Goal: Task Accomplishment & Management: Use online tool/utility

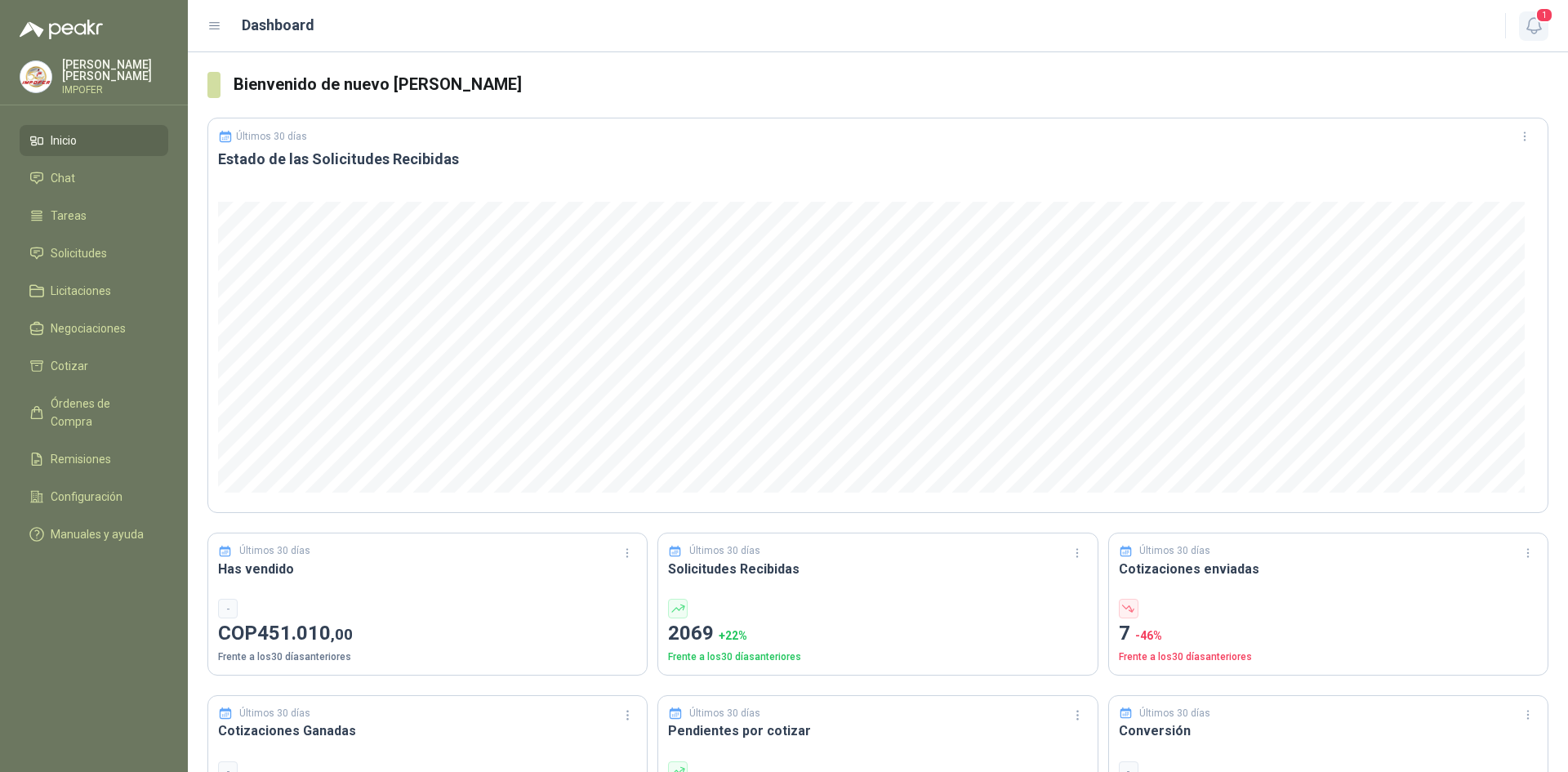
click at [1534, 24] on icon "button" at bounding box center [1534, 26] width 20 height 20
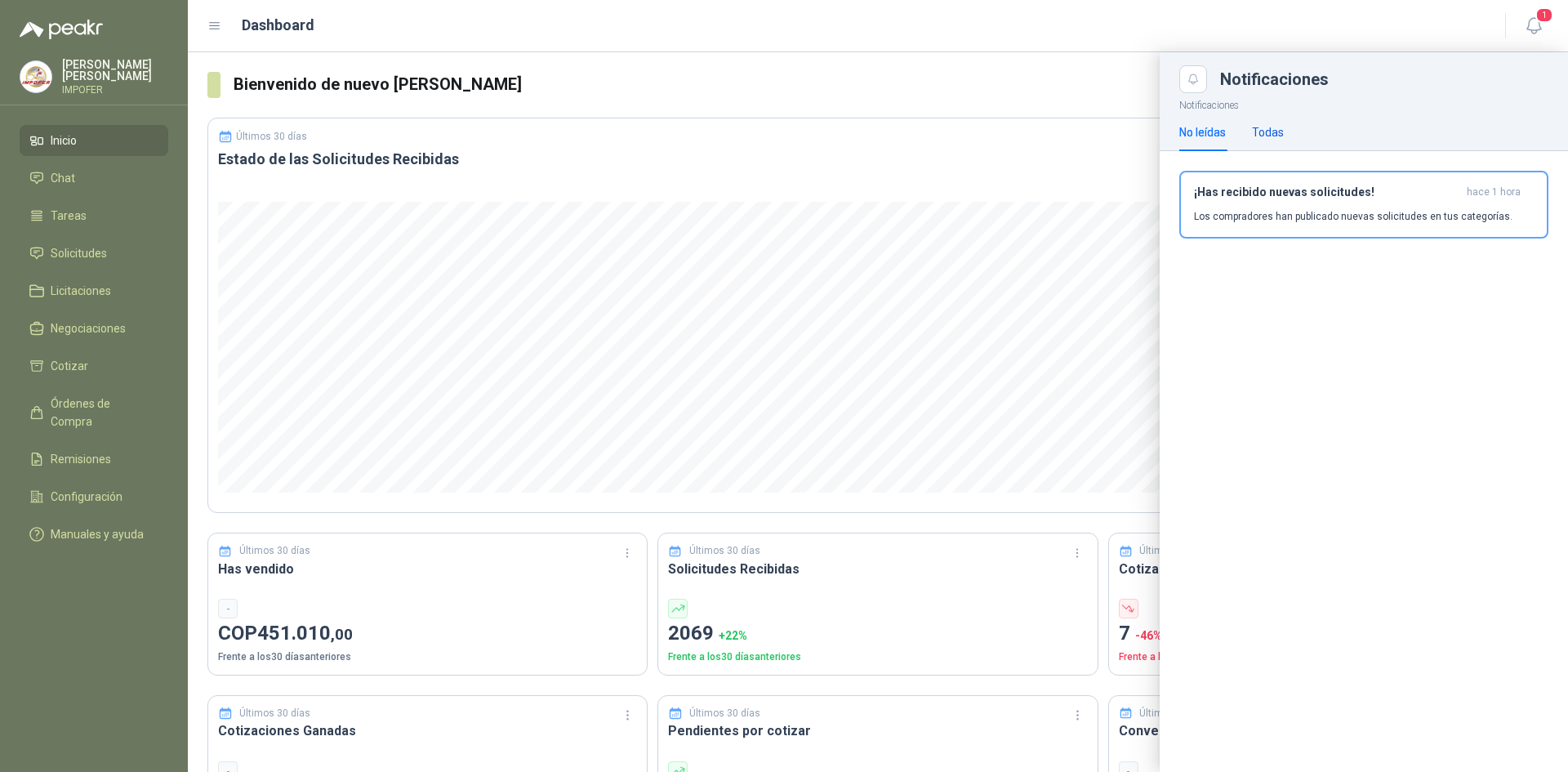
click at [1265, 135] on div "Todas" at bounding box center [1268, 133] width 32 height 18
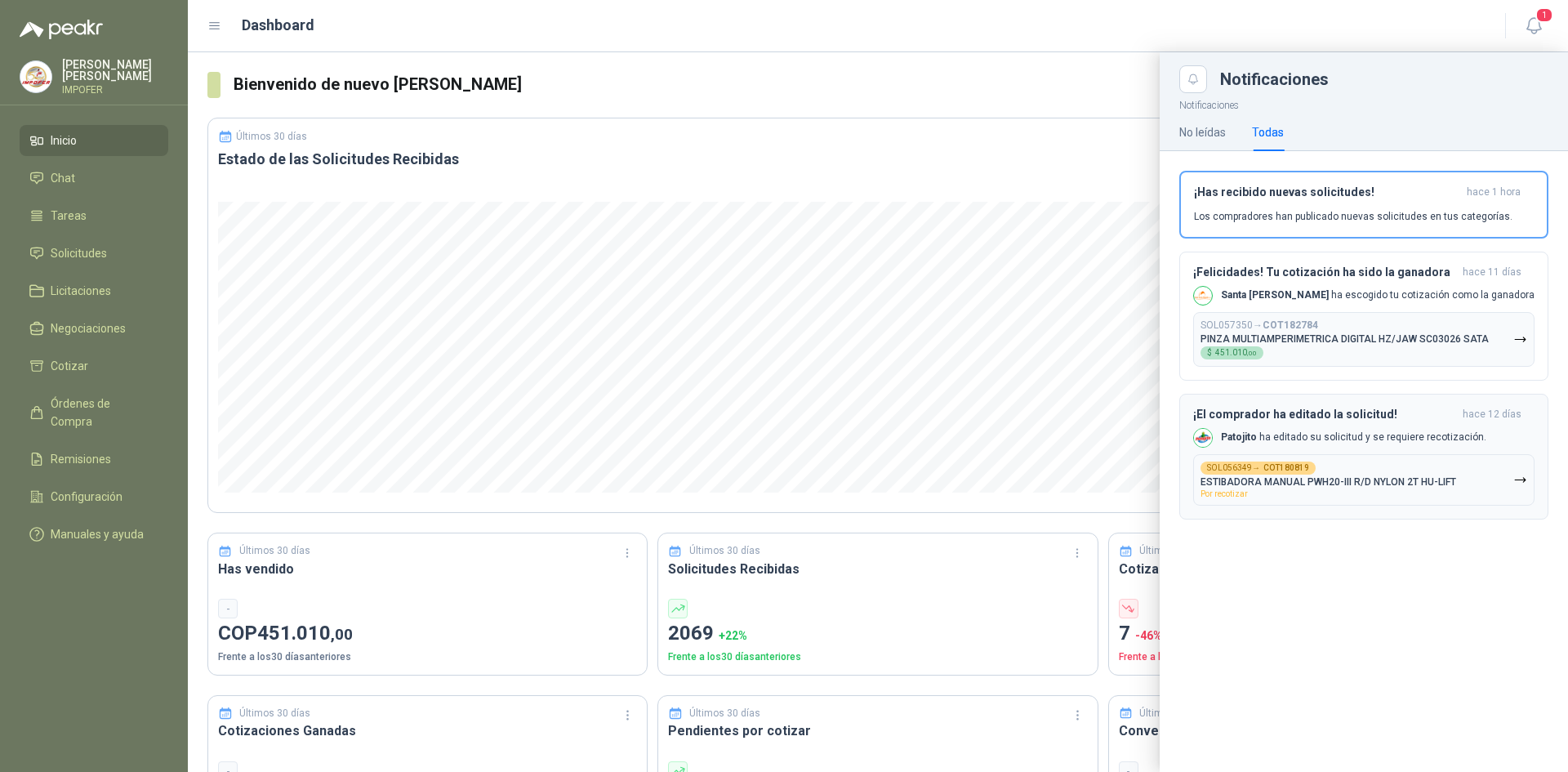
click at [1376, 484] on p "ESTIBADORA MANUAL PWH20-III R/D NYLON 2T HU-LIFT" at bounding box center [1328, 482] width 256 height 12
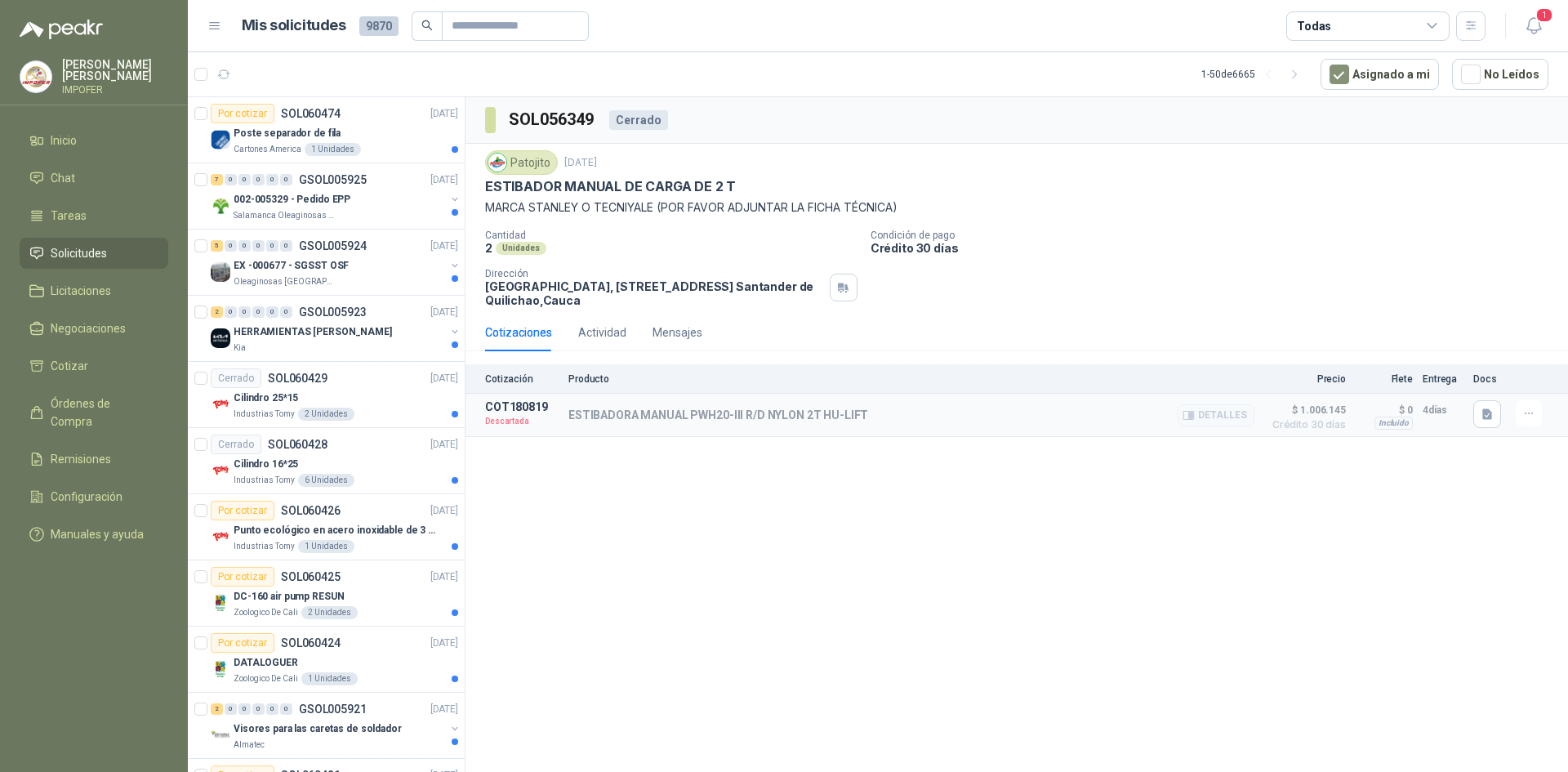
click at [510, 430] on article "COT180819 Descartada ESTIBADORA MANUAL PWH20-III R/D NYLON 2T HU-LIFT Detalles …" at bounding box center [1016, 415] width 1103 height 43
click at [584, 318] on div "Actividad" at bounding box center [603, 332] width 48 height 38
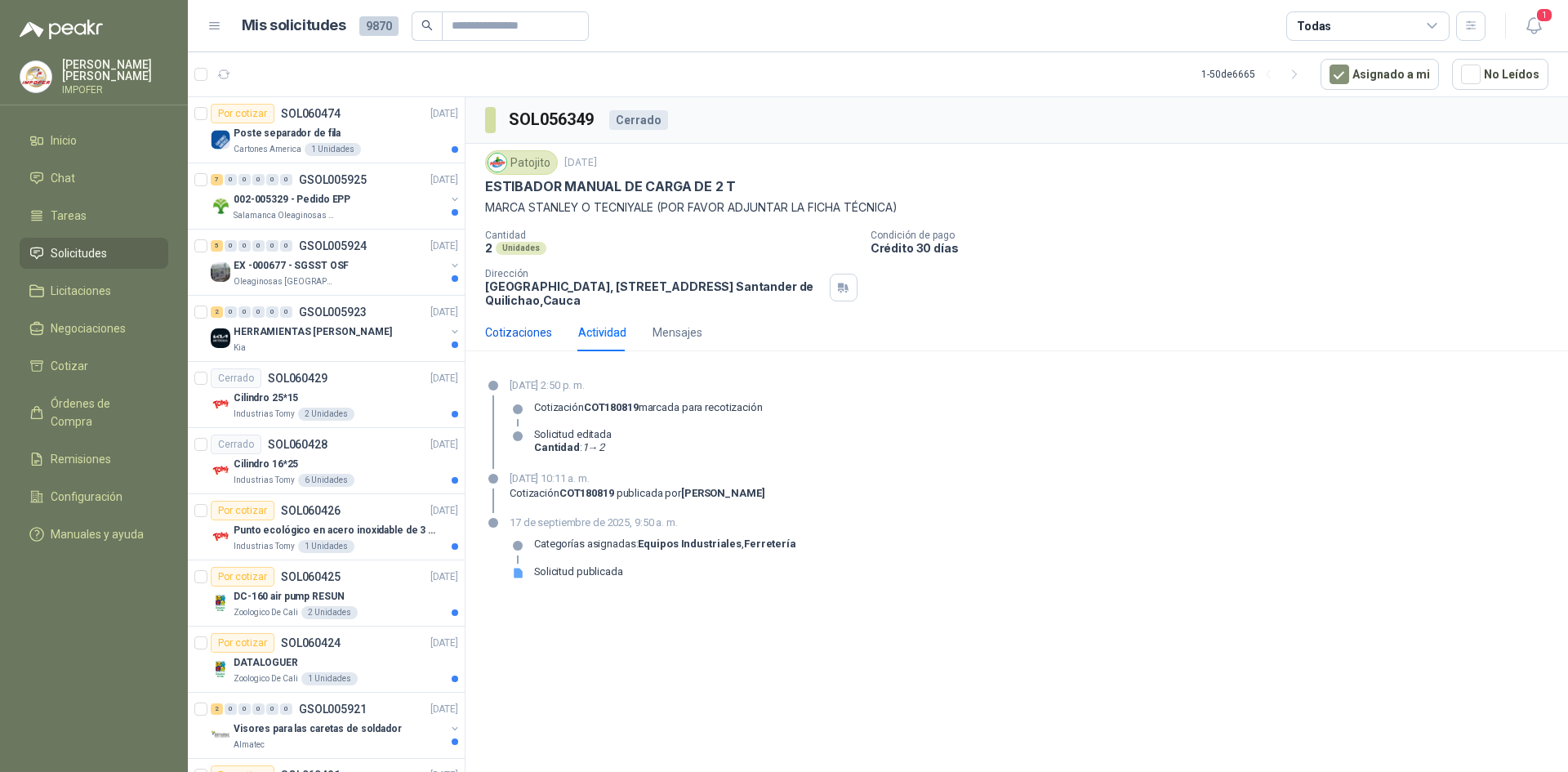
click at [532, 341] on div "Cotizaciones" at bounding box center [518, 333] width 67 height 18
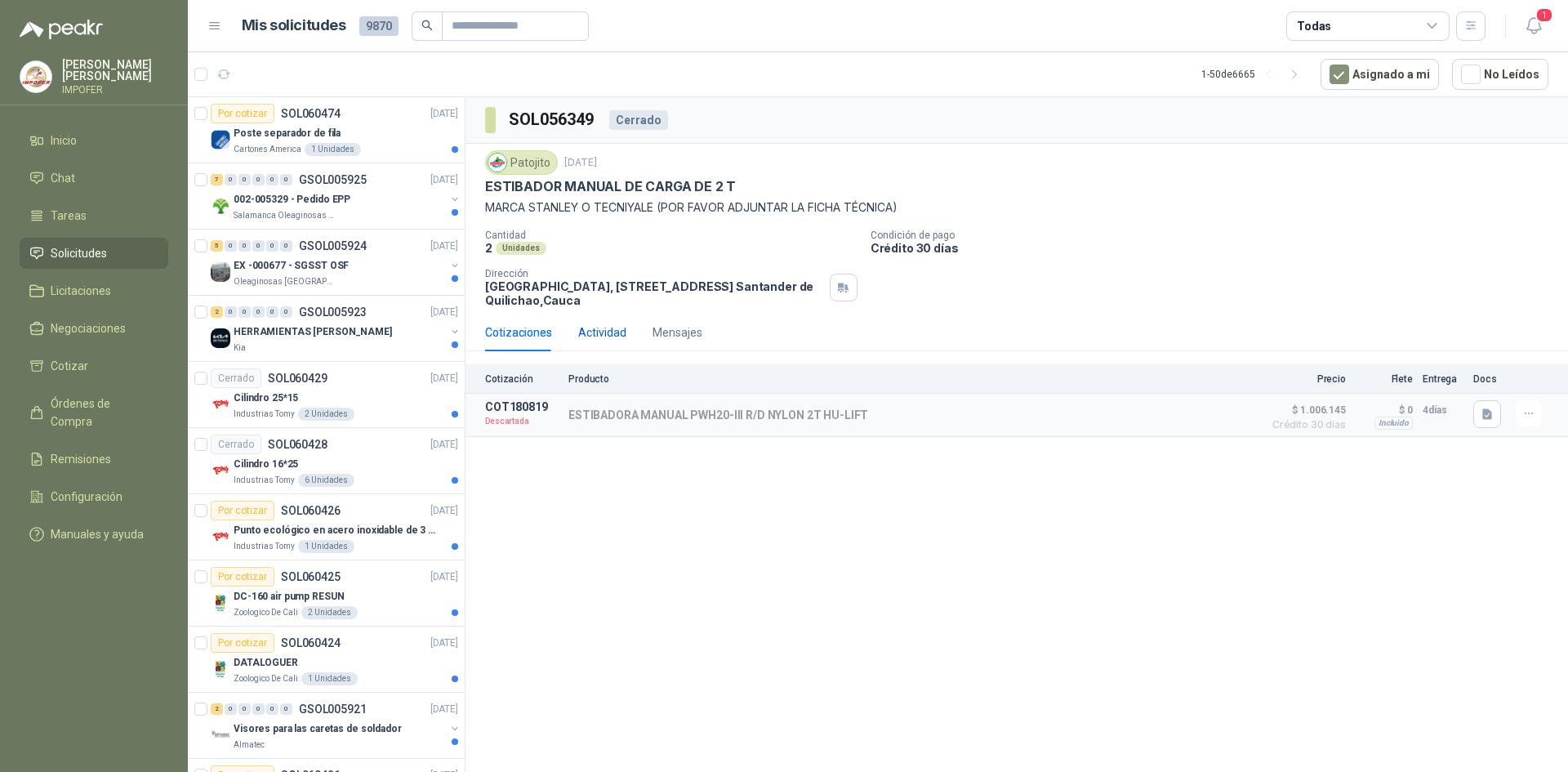
click at [598, 330] on div "Actividad" at bounding box center [603, 333] width 48 height 18
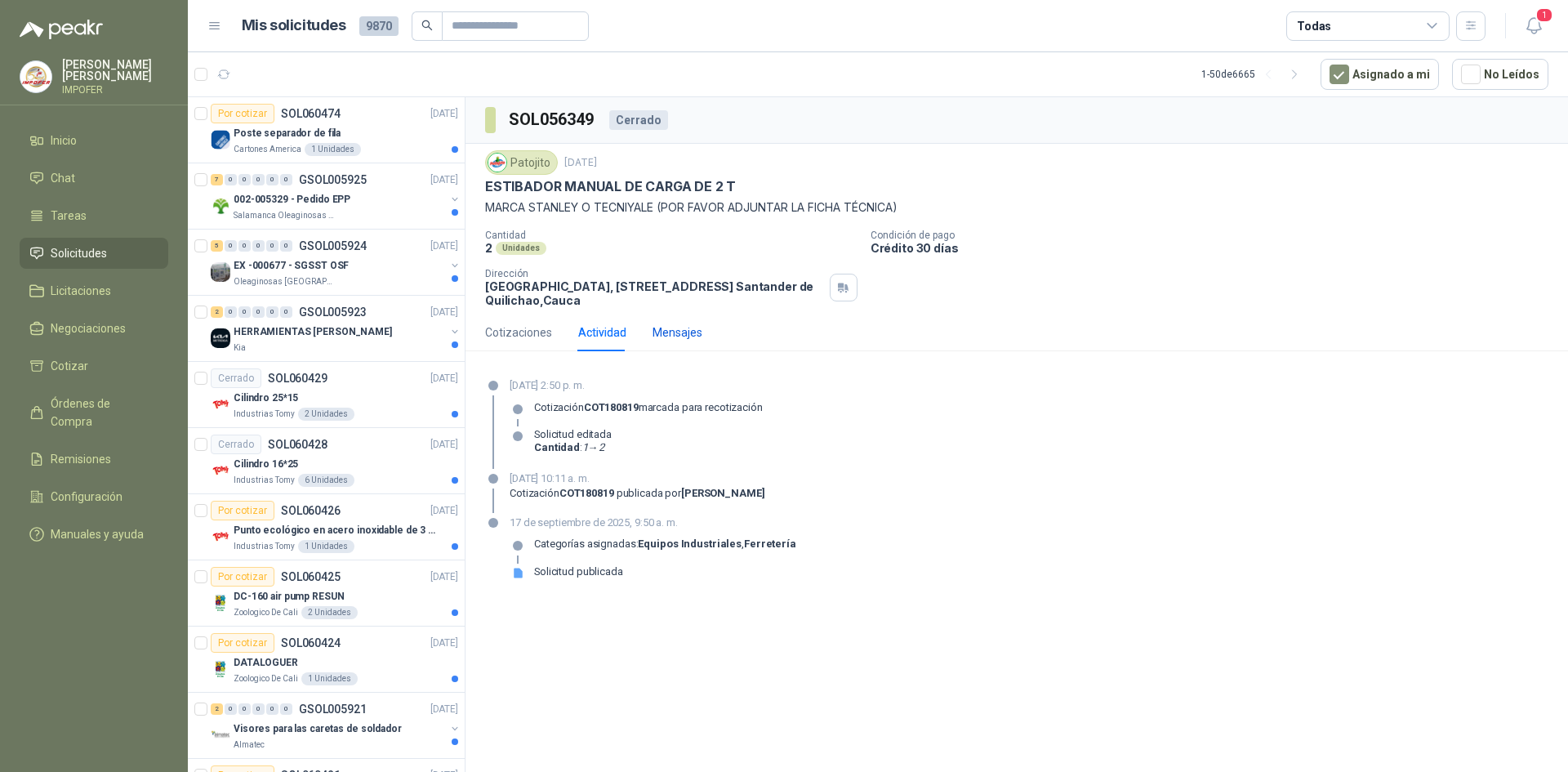
click at [660, 334] on div "Mensajes" at bounding box center [678, 333] width 50 height 18
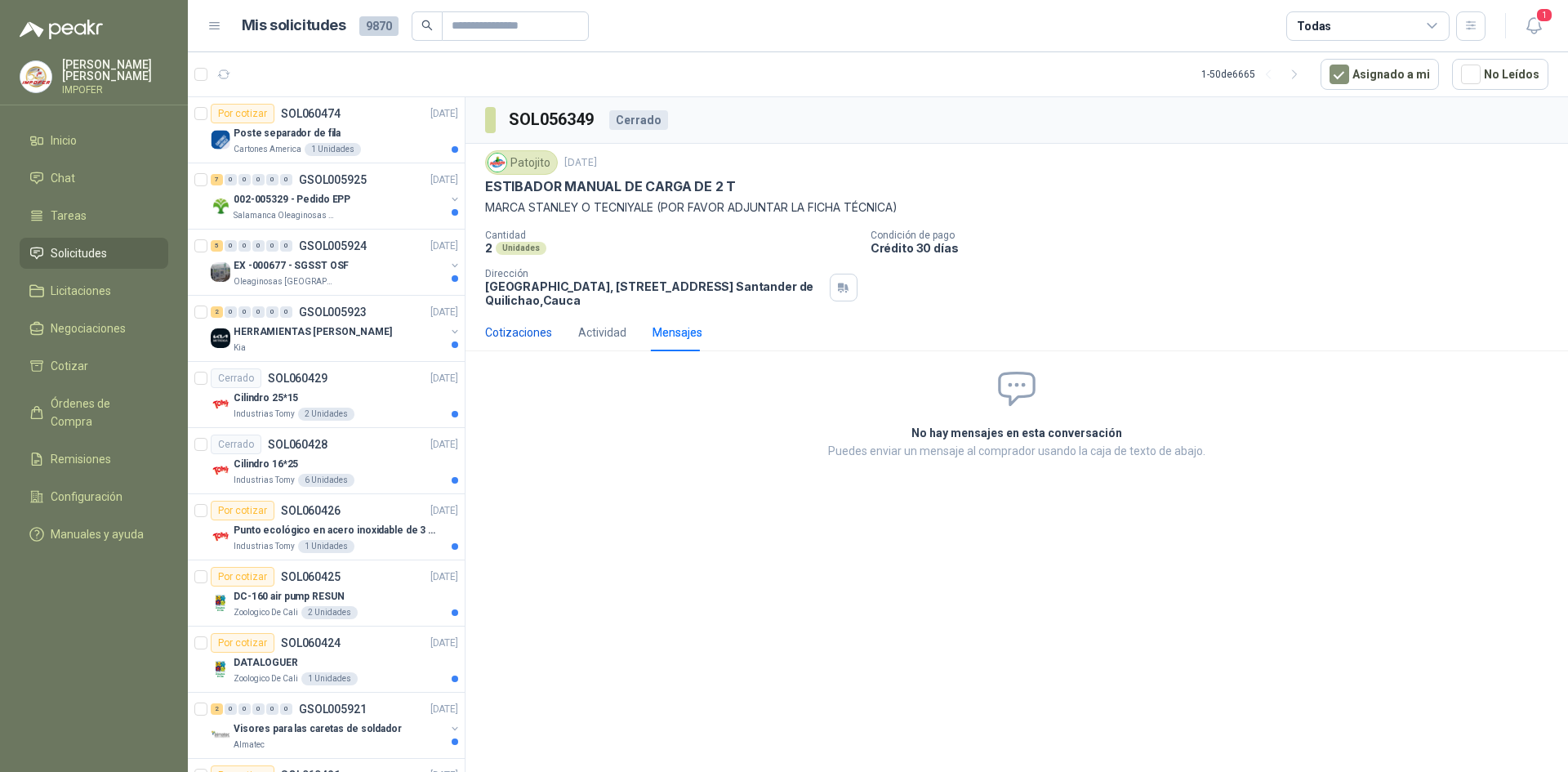
click at [535, 333] on div "Cotizaciones" at bounding box center [518, 333] width 67 height 18
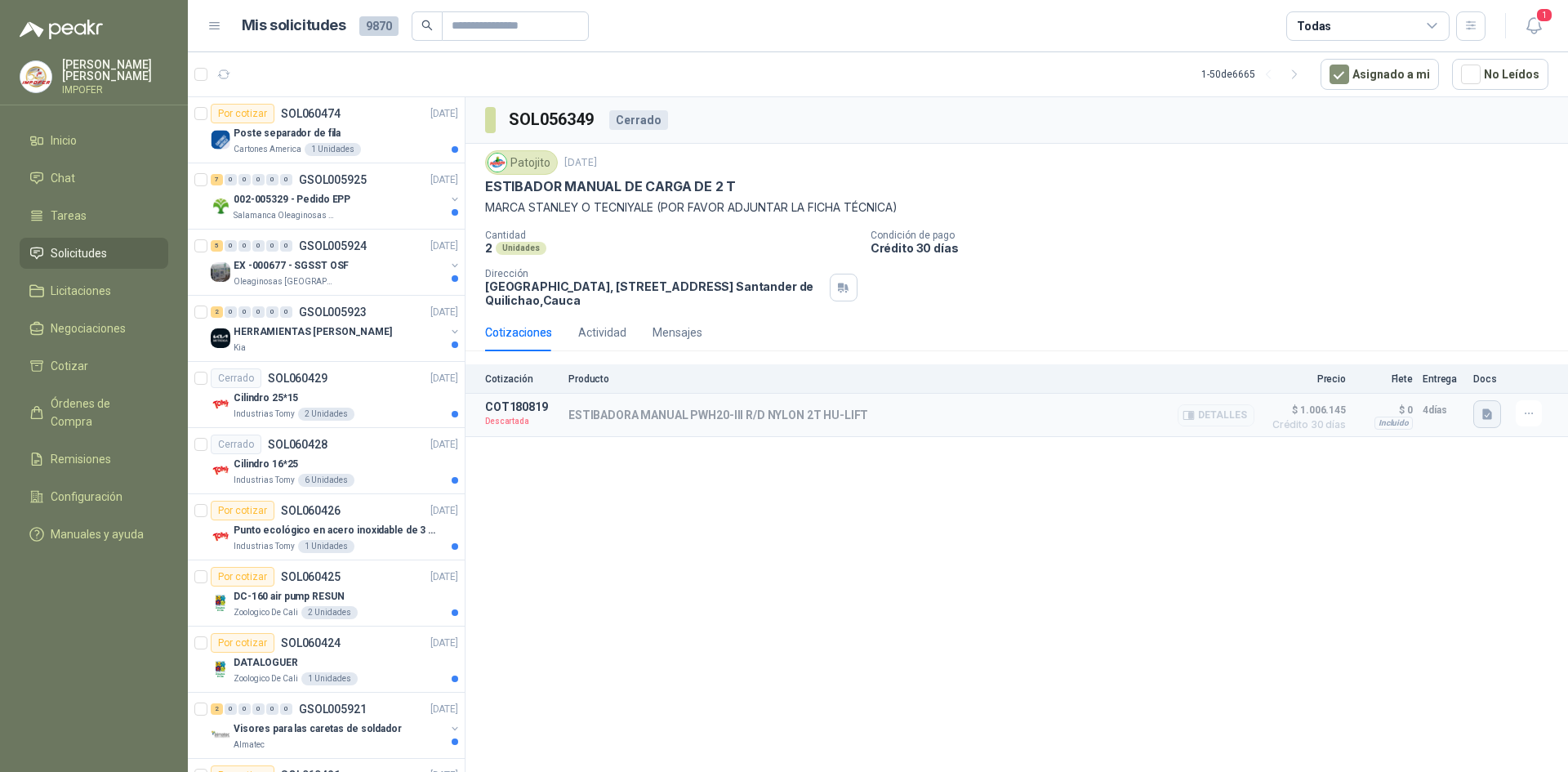
click at [1483, 408] on icon "button" at bounding box center [1487, 414] width 14 height 14
click at [1540, 26] on icon "button" at bounding box center [1533, 26] width 14 height 16
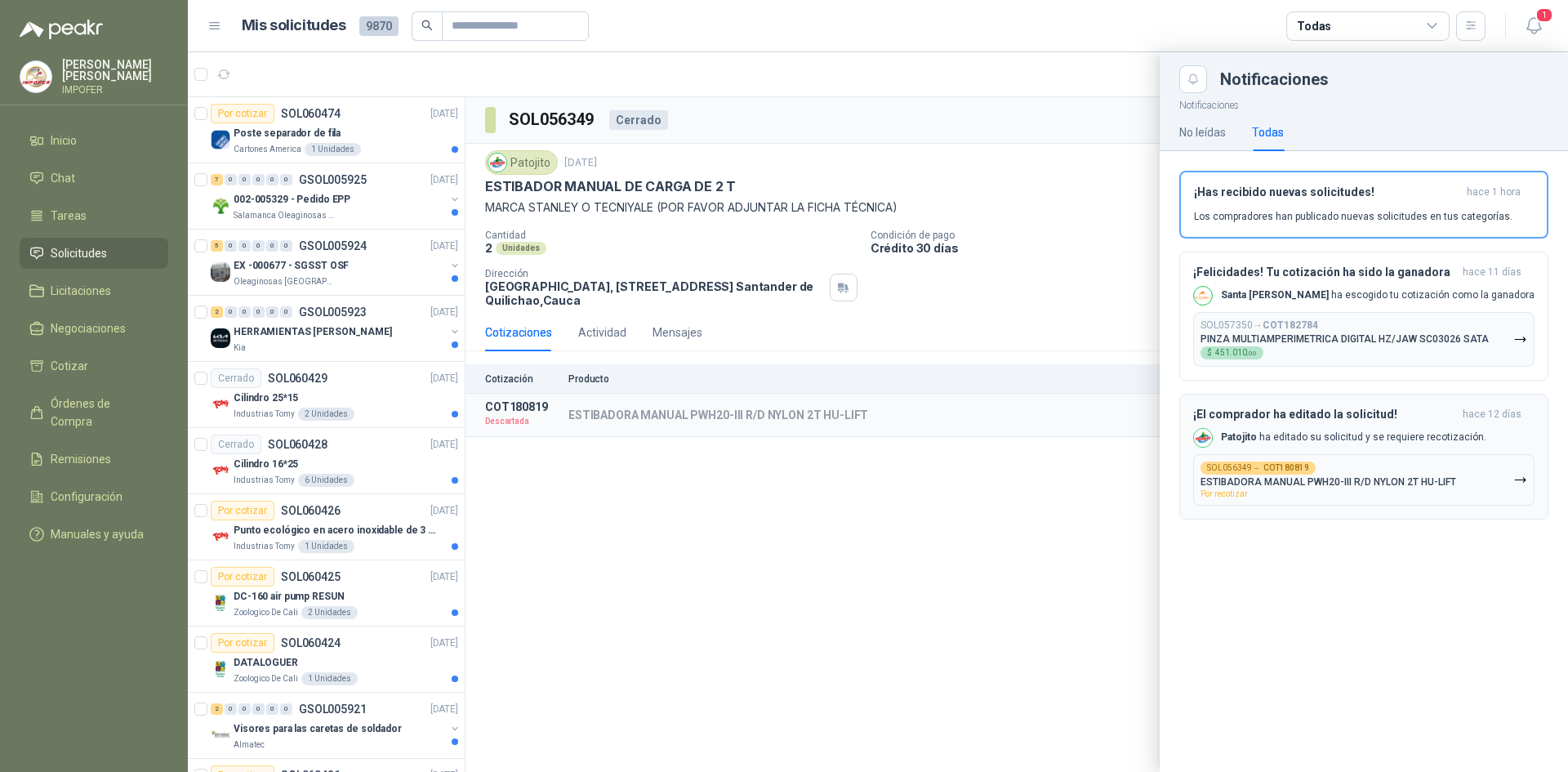
click at [1251, 500] on button "SOL056349 → COT180819 ESTIBADORA MANUAL PWH20-III R/D NYLON 2T HU-LIFT Por reco…" at bounding box center [1363, 480] width 341 height 52
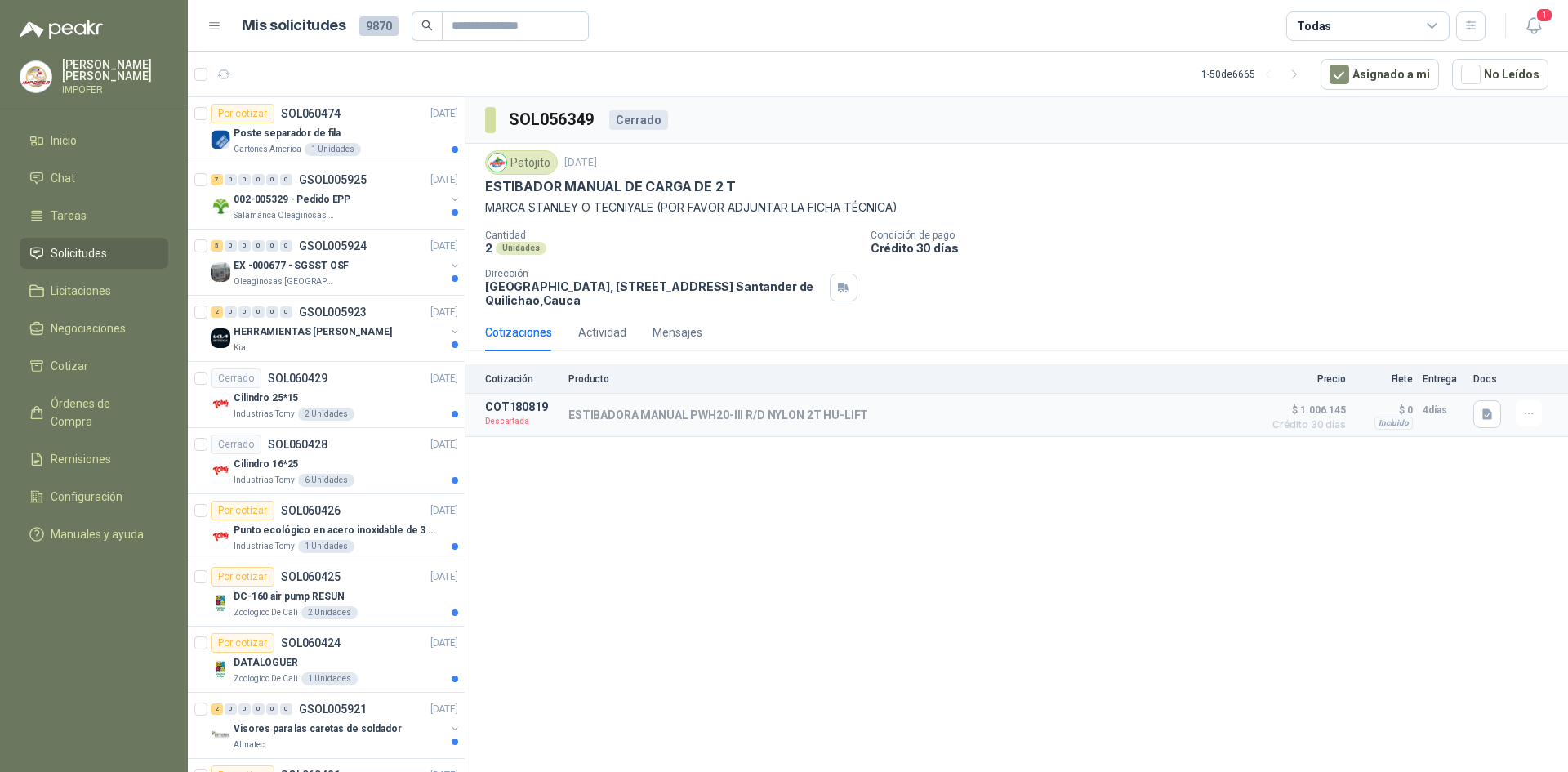
click at [528, 339] on div "Cotizaciones" at bounding box center [518, 333] width 67 height 18
click at [1470, 22] on icon "button" at bounding box center [1470, 25] width 9 height 8
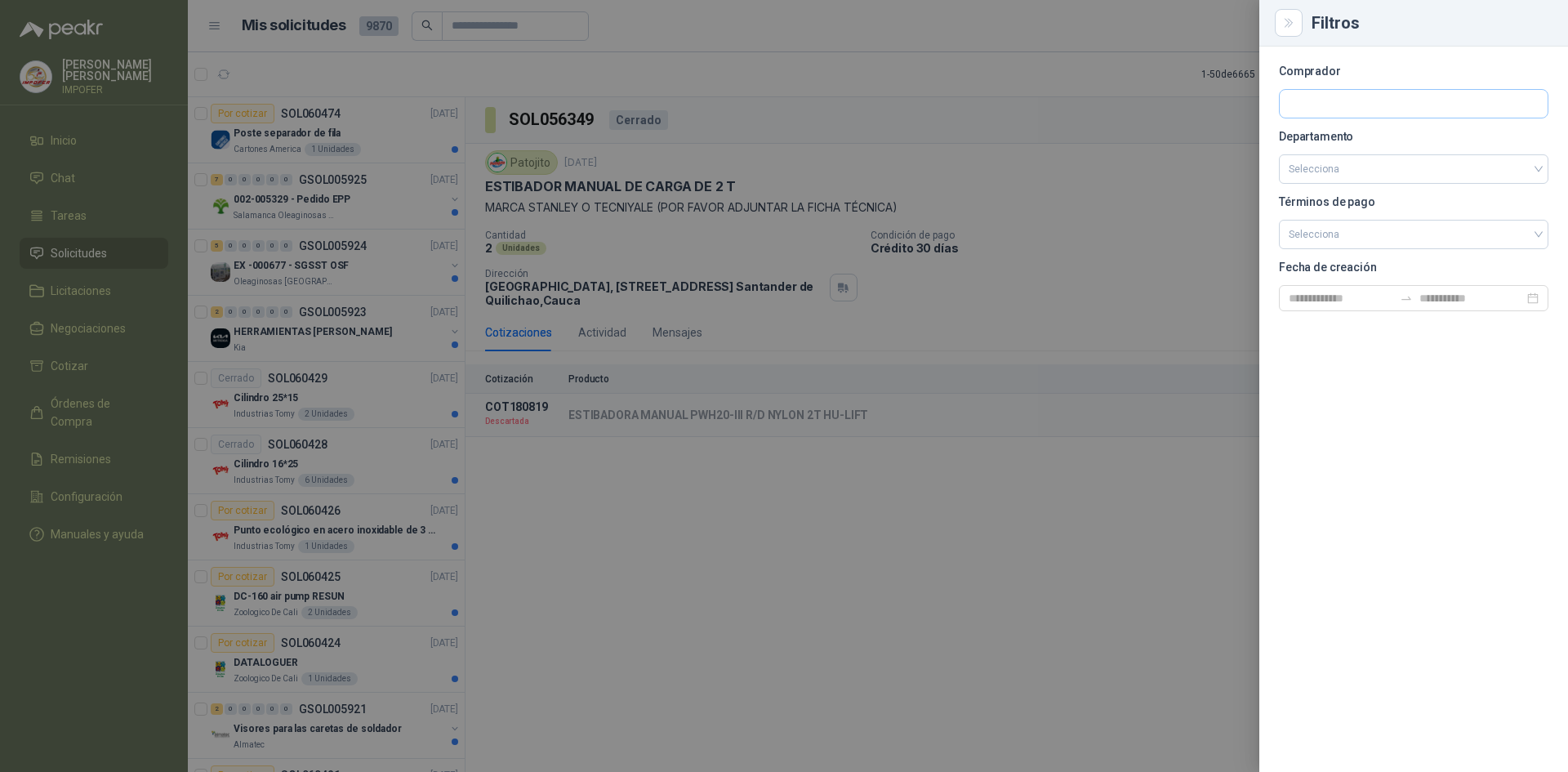
click at [1315, 119] on section "Comprador Departamento Selecciona Términos de pago Selecciona Fecha de creación" at bounding box center [1413, 188] width 269 height 245
click at [1317, 106] on input "text" at bounding box center [1413, 103] width 268 height 28
type input "******"
click at [1382, 143] on span "Industrias Patojito SAS -" at bounding box center [1360, 148] width 85 height 8
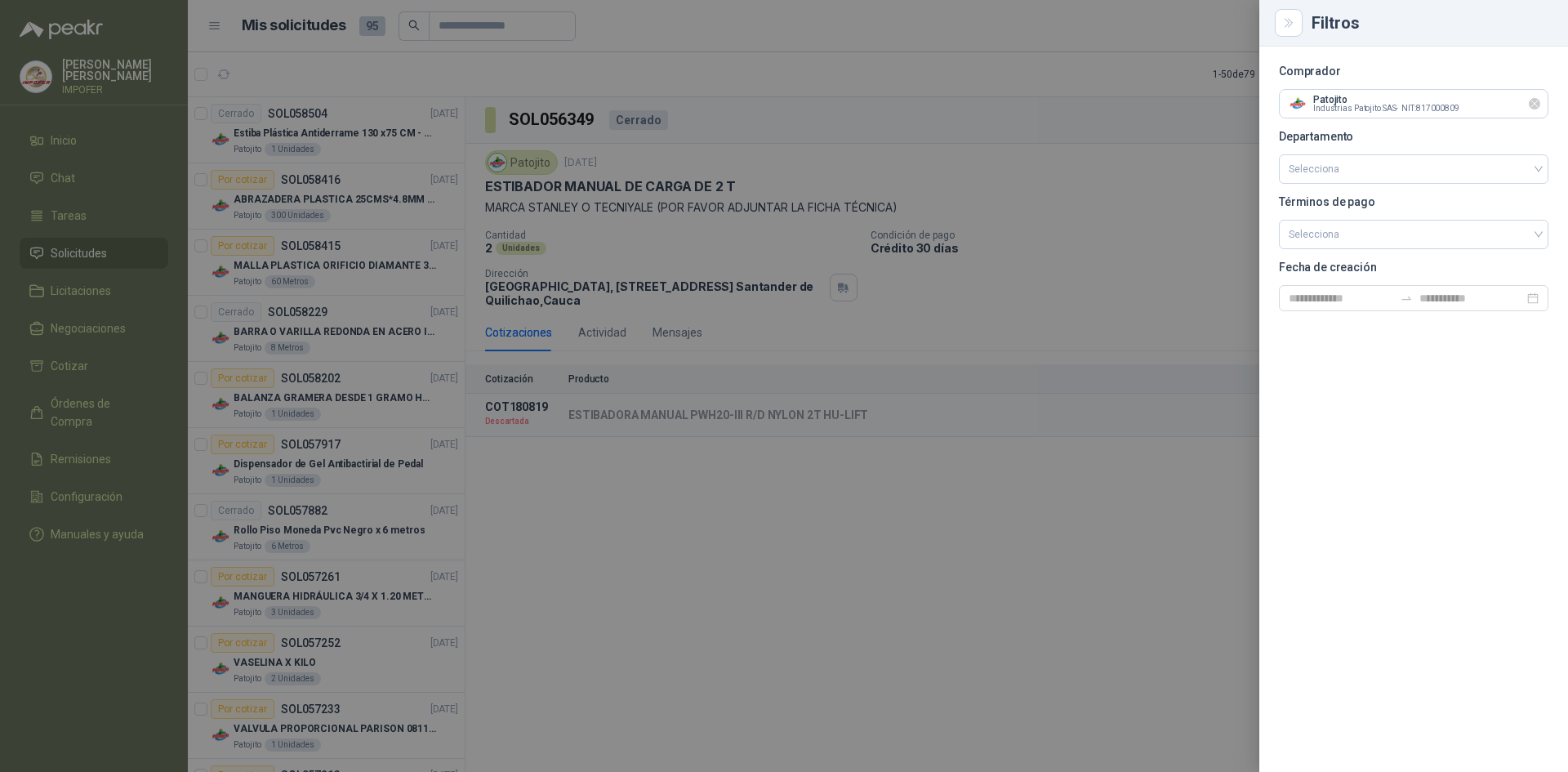
click at [1536, 105] on icon "Limpiar" at bounding box center [1535, 103] width 7 height 7
click at [1293, 96] on input "text" at bounding box center [1413, 103] width 268 height 28
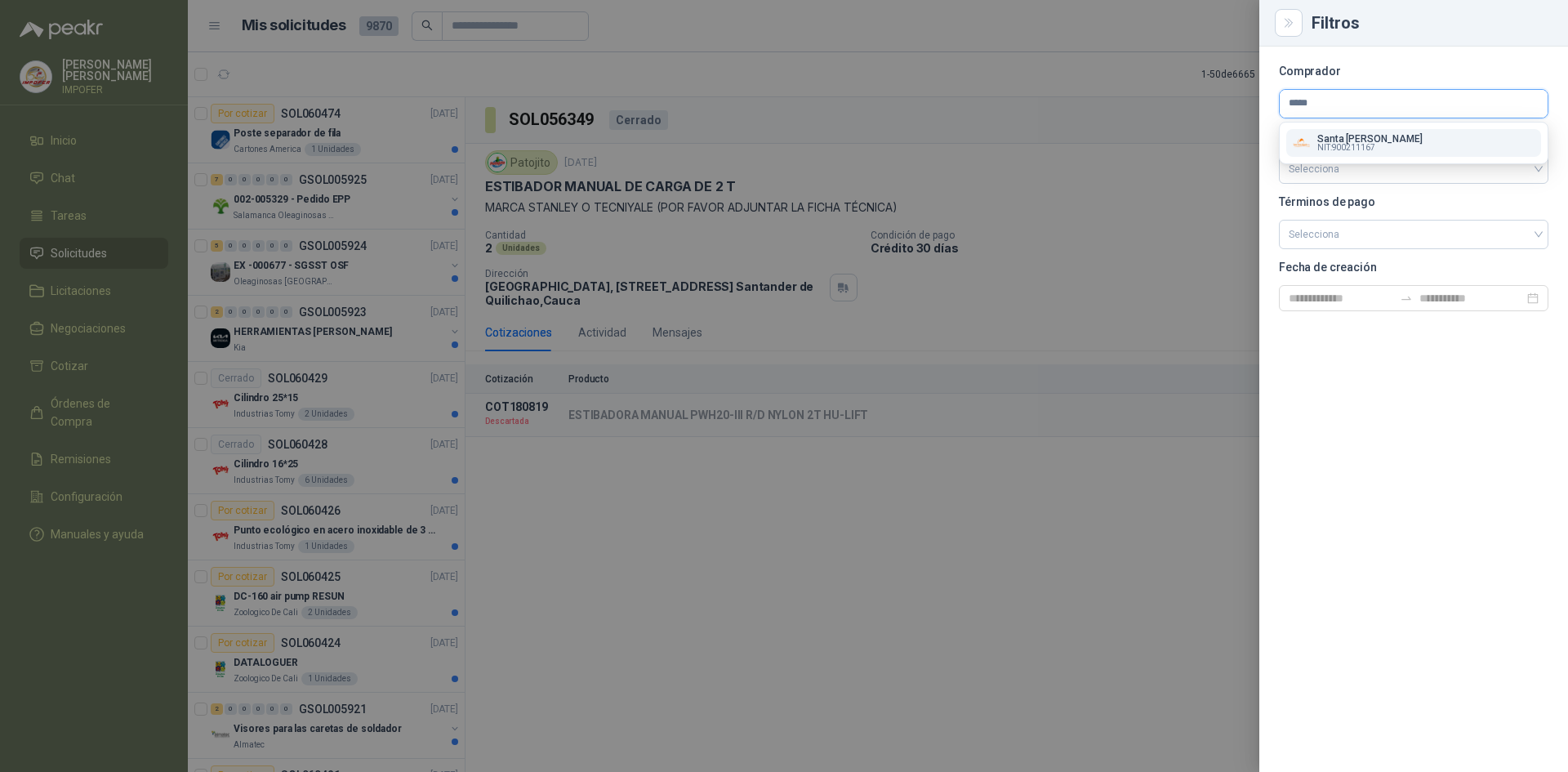
type input "*****"
click at [1398, 145] on p "NIT : 900211167" at bounding box center [1370, 148] width 105 height 8
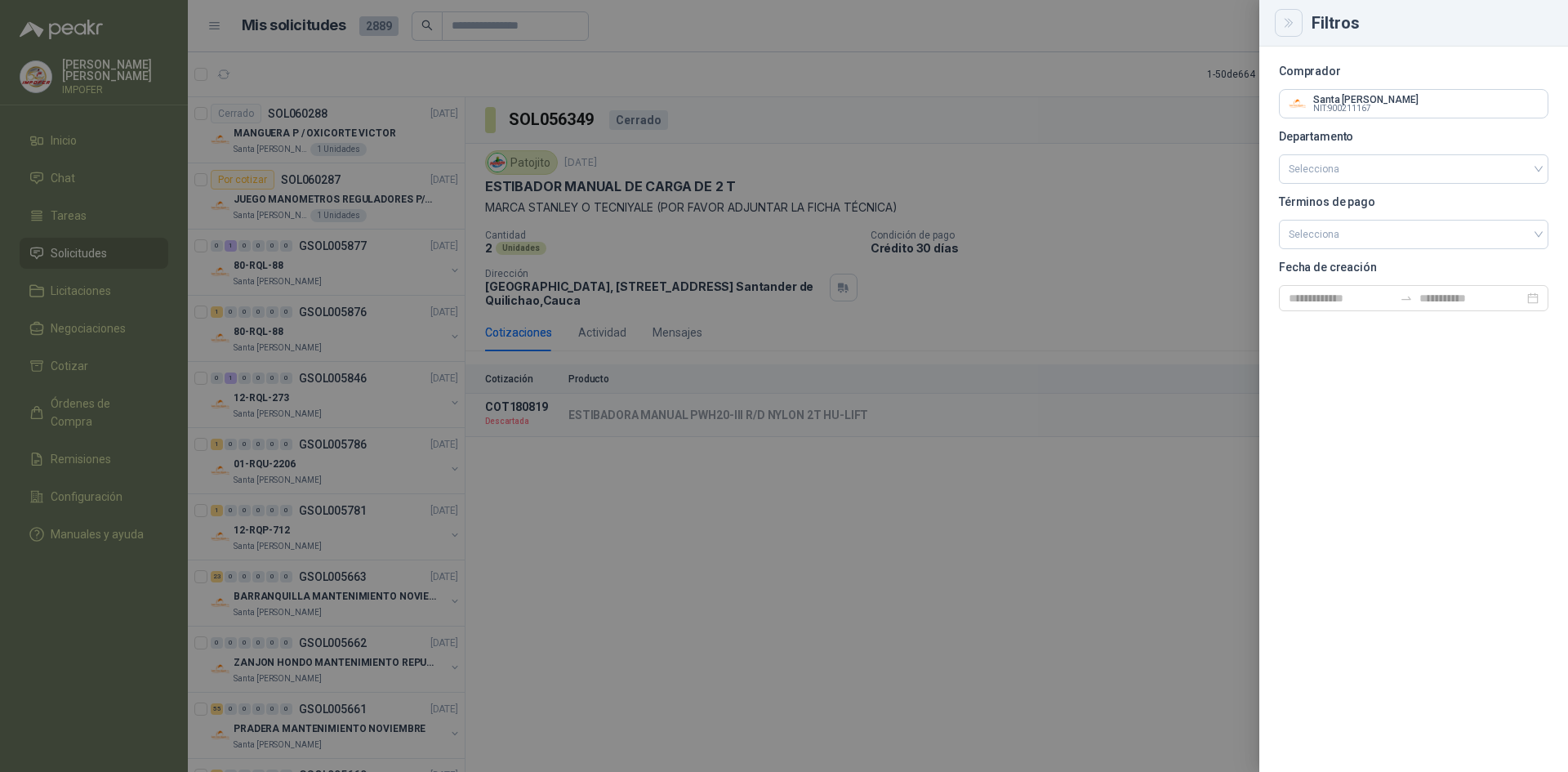
click at [1294, 23] on icon "Close" at bounding box center [1289, 23] width 14 height 14
